Goal: Subscribe to service/newsletter

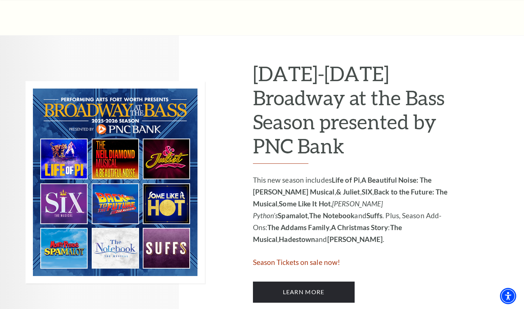
scroll to position [338, 0]
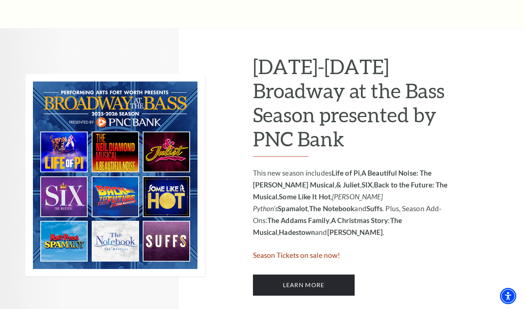
click at [130, 195] on img at bounding box center [116, 175] width 180 height 202
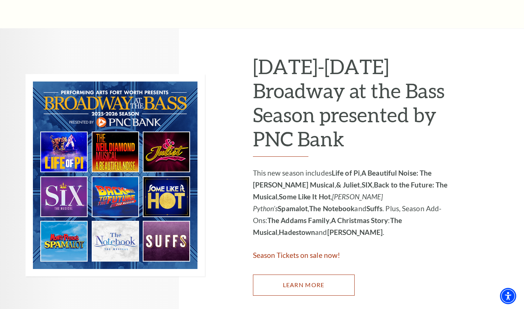
click at [275, 285] on link "Learn More" at bounding box center [304, 284] width 102 height 21
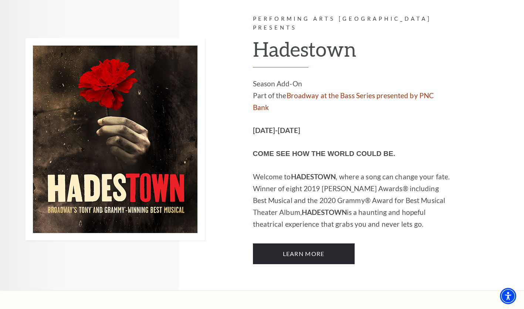
scroll to position [4365, 0]
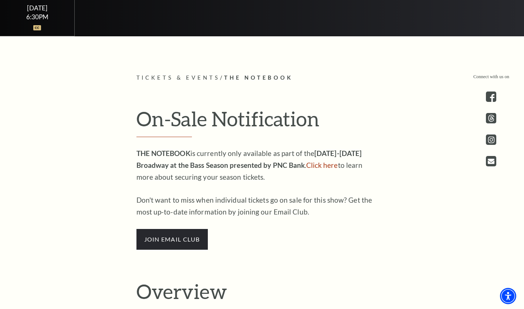
scroll to position [339, 0]
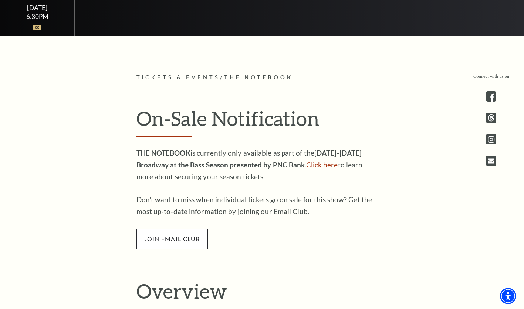
click at [199, 240] on span "join email club" at bounding box center [172, 238] width 71 height 21
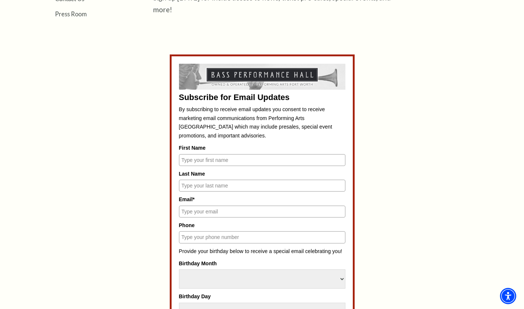
scroll to position [283, 0]
click at [193, 157] on input "First Name" at bounding box center [262, 160] width 167 height 12
type input "Sarah"
type input "Bernhardt"
type input "sarah.hendricks.nnp@gmail.com"
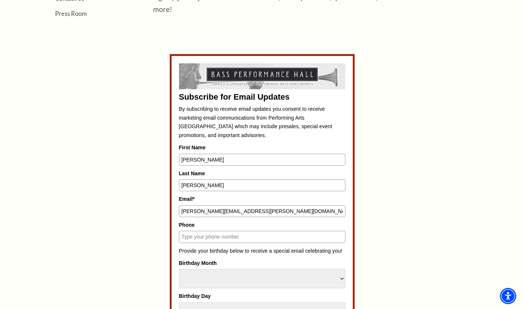
type input "520-227-9081"
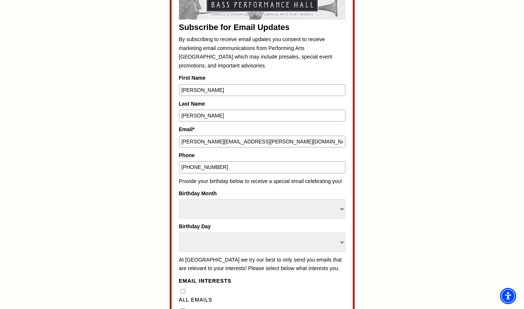
scroll to position [362, 0]
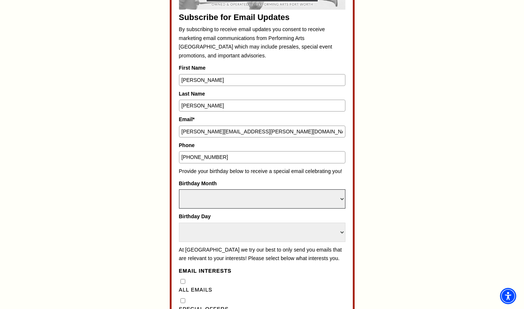
click at [212, 191] on select "Select Month January February March April May June July August September Octobe…" at bounding box center [262, 198] width 167 height 19
select select "April"
click at [179, 189] on select "Select Month January February March April May June July August September Octobe…" at bounding box center [262, 198] width 167 height 19
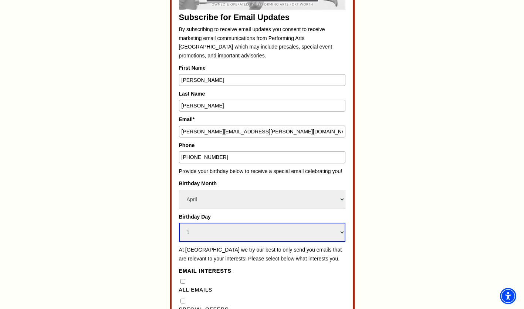
select select "19"
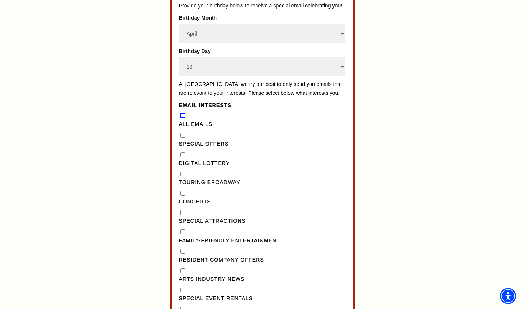
scroll to position [527, 0]
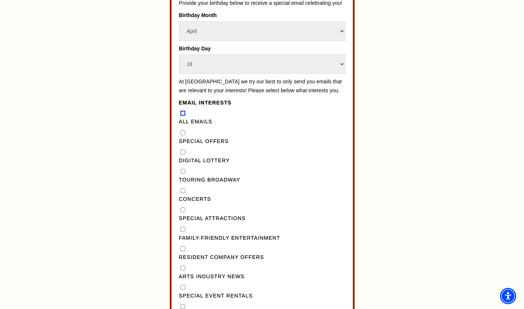
click at [184, 193] on input "Concerts" at bounding box center [183, 190] width 5 height 5
checkbox input "true"
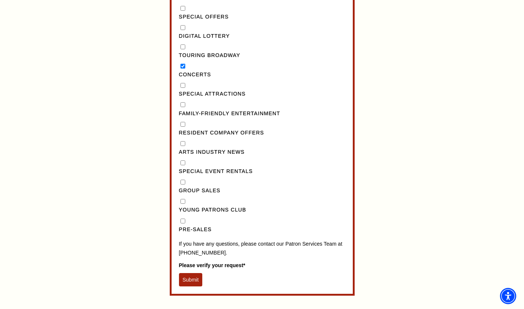
scroll to position [653, 0]
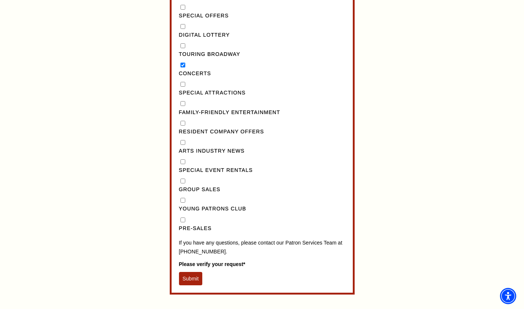
click at [182, 222] on input "Pre-Sales" at bounding box center [183, 219] width 5 height 5
checkbox input "true"
click at [191, 284] on button "Submit" at bounding box center [191, 278] width 24 height 13
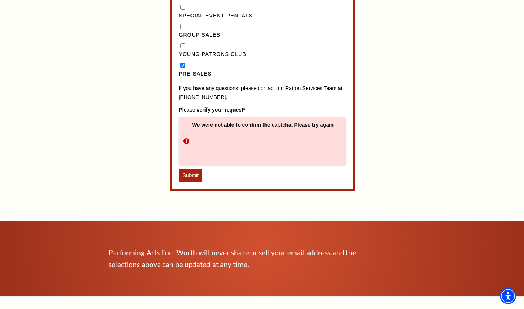
scroll to position [807, 0]
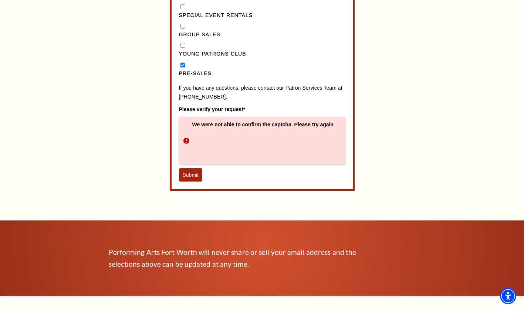
click at [193, 181] on button "Submit" at bounding box center [191, 174] width 24 height 13
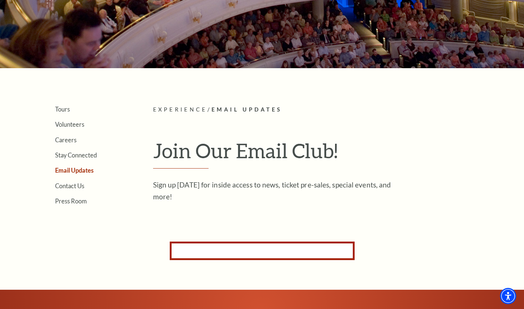
scroll to position [92, 0]
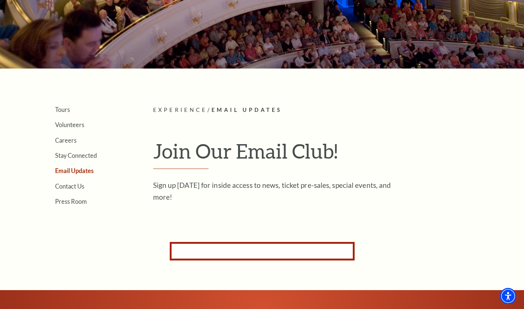
click at [229, 255] on form "Subscribe for Email Updates By subscribing to receive email updates you consent…" at bounding box center [262, 251] width 185 height 19
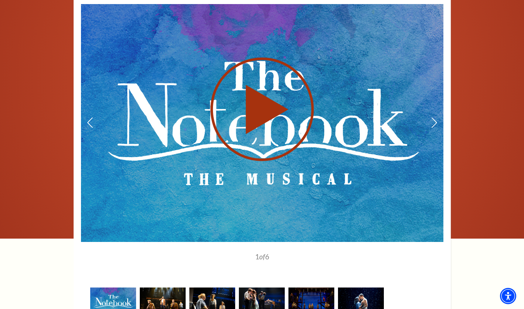
scroll to position [1234, 0]
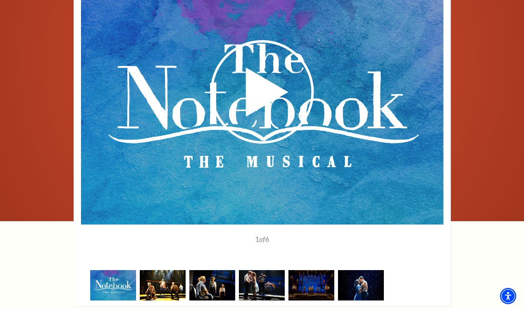
click at [157, 270] on img at bounding box center [163, 285] width 46 height 30
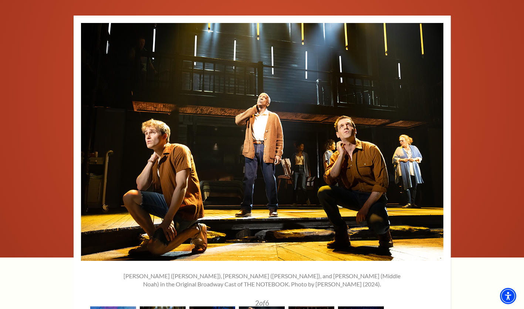
scroll to position [1197, 0]
